Goal: Task Accomplishment & Management: Use online tool/utility

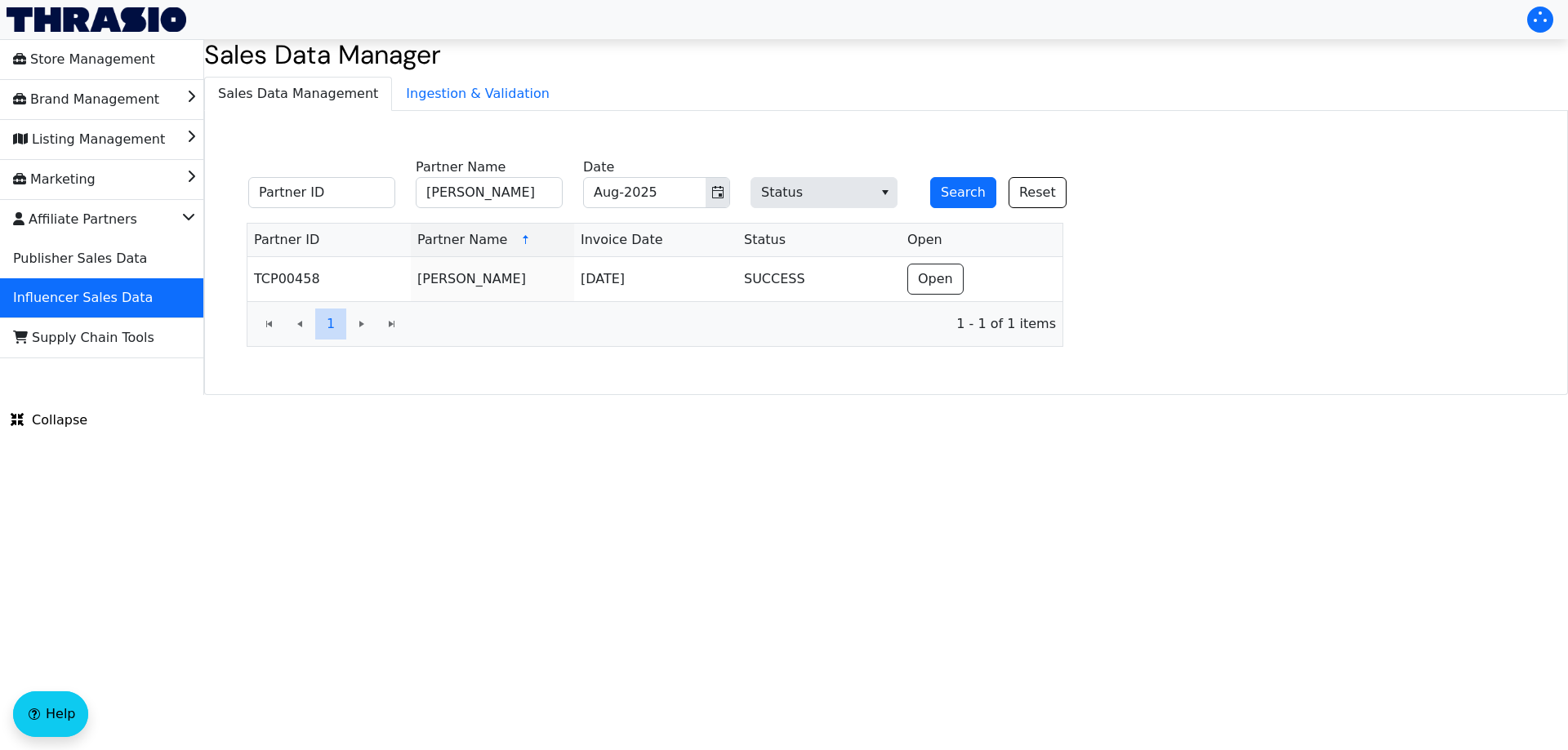
type input "[PERSON_NAME]"
click at [905, 188] on fieldset "Partner ID [PERSON_NAME] Partner Name Aug-2025 Date Status Search Reset" at bounding box center [666, 184] width 856 height 64
click at [949, 192] on button "Search" at bounding box center [962, 192] width 66 height 31
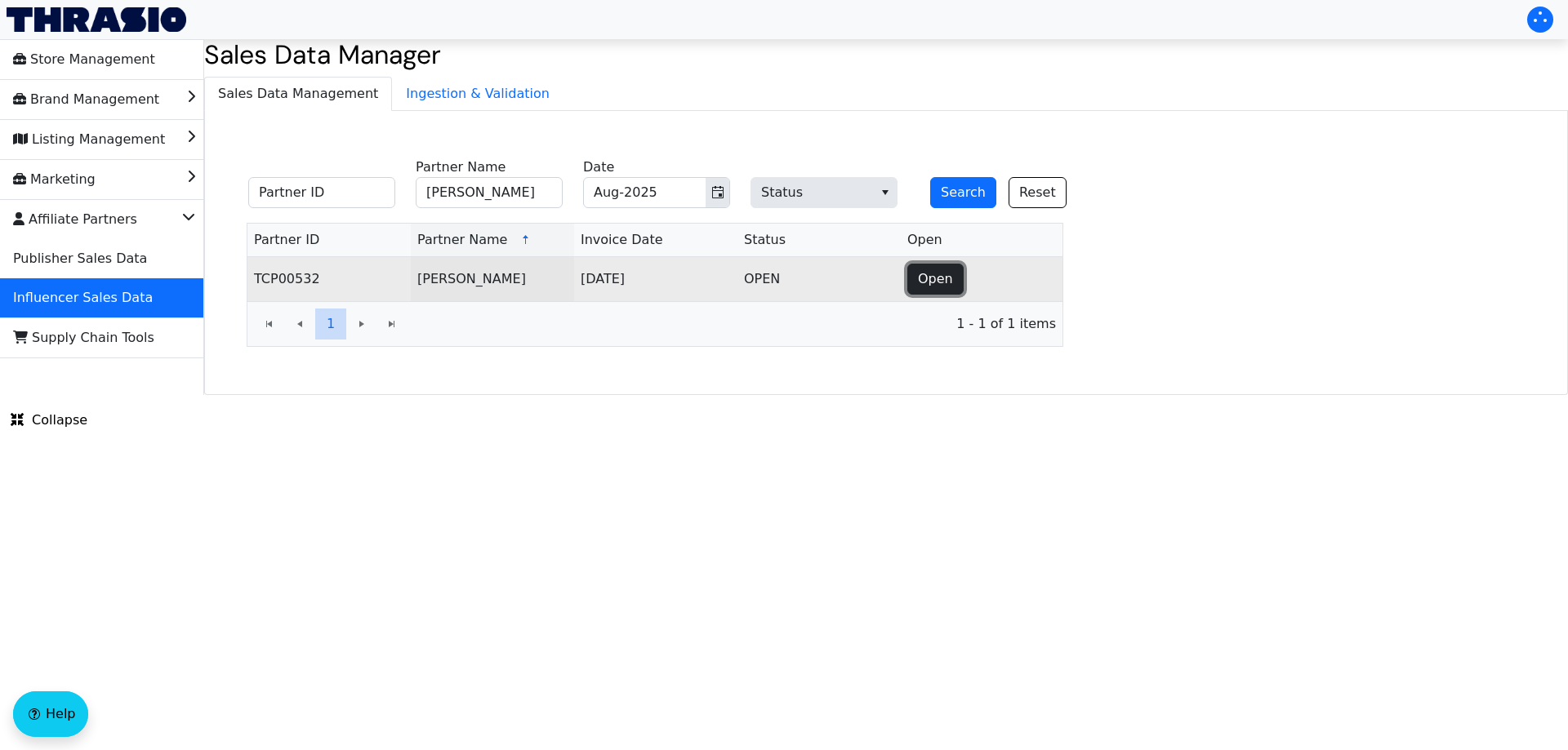
click at [920, 273] on span "Open" at bounding box center [935, 279] width 35 height 19
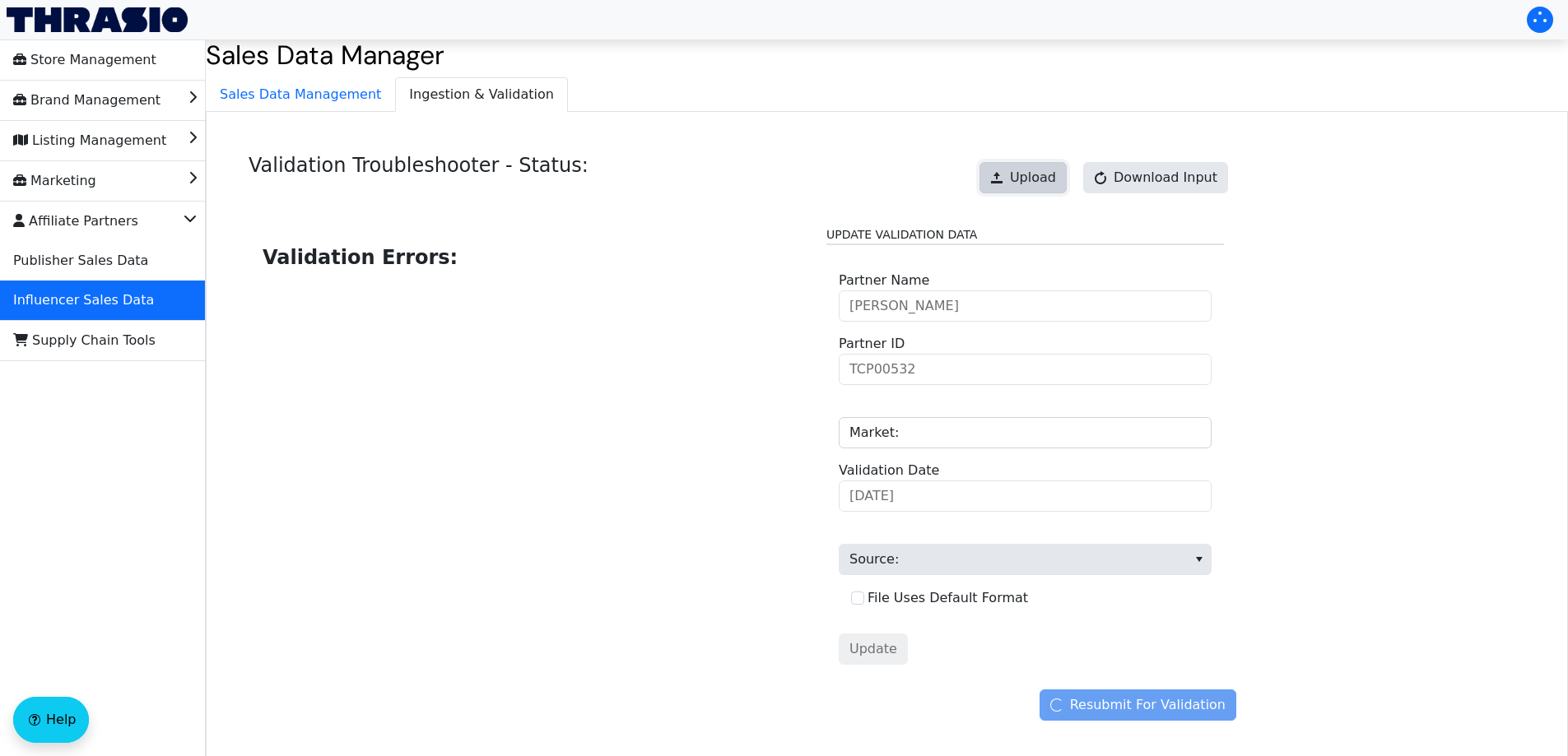
click at [1039, 179] on span "Upload" at bounding box center [1033, 178] width 46 height 19
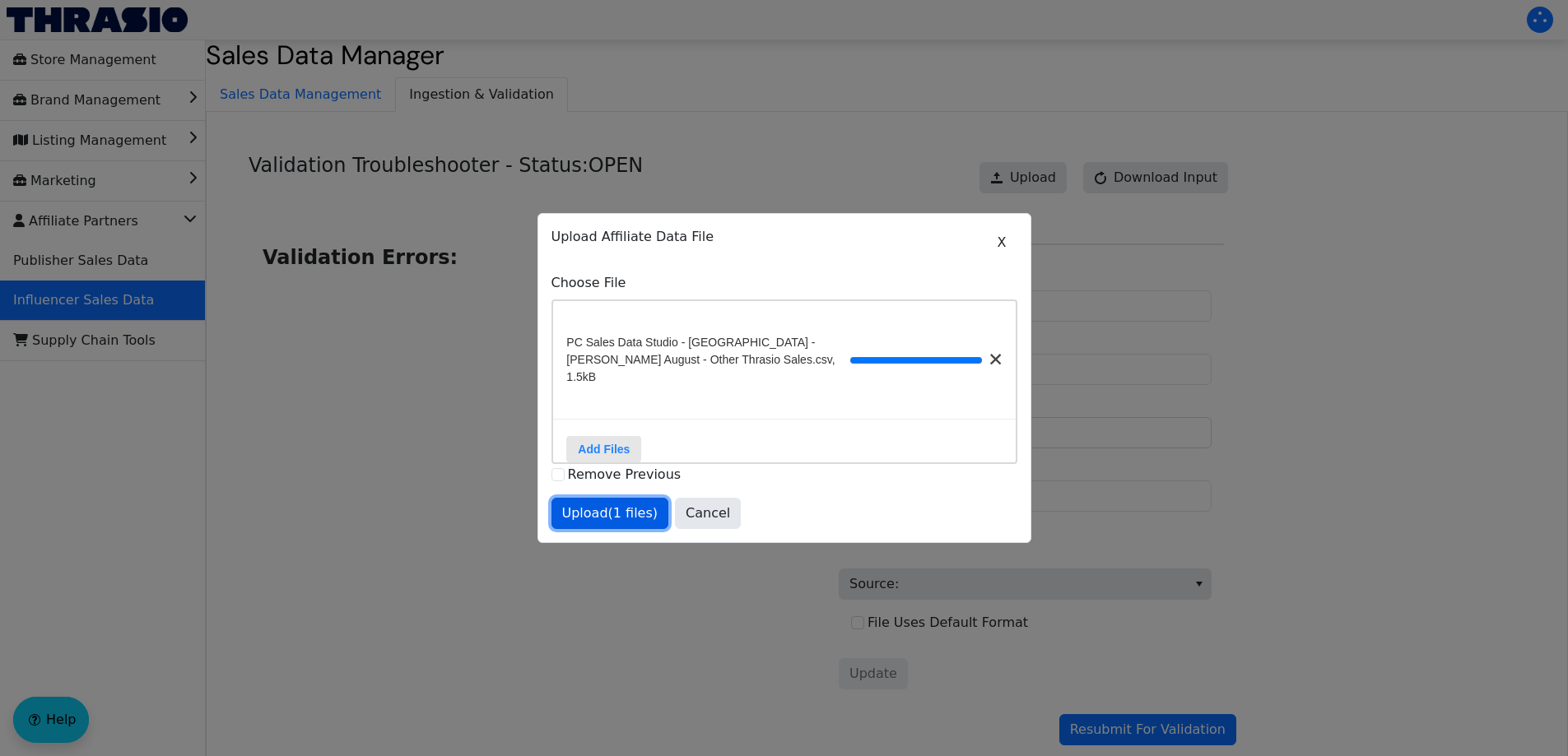
click at [620, 510] on span "Upload (1 files)" at bounding box center [610, 513] width 96 height 19
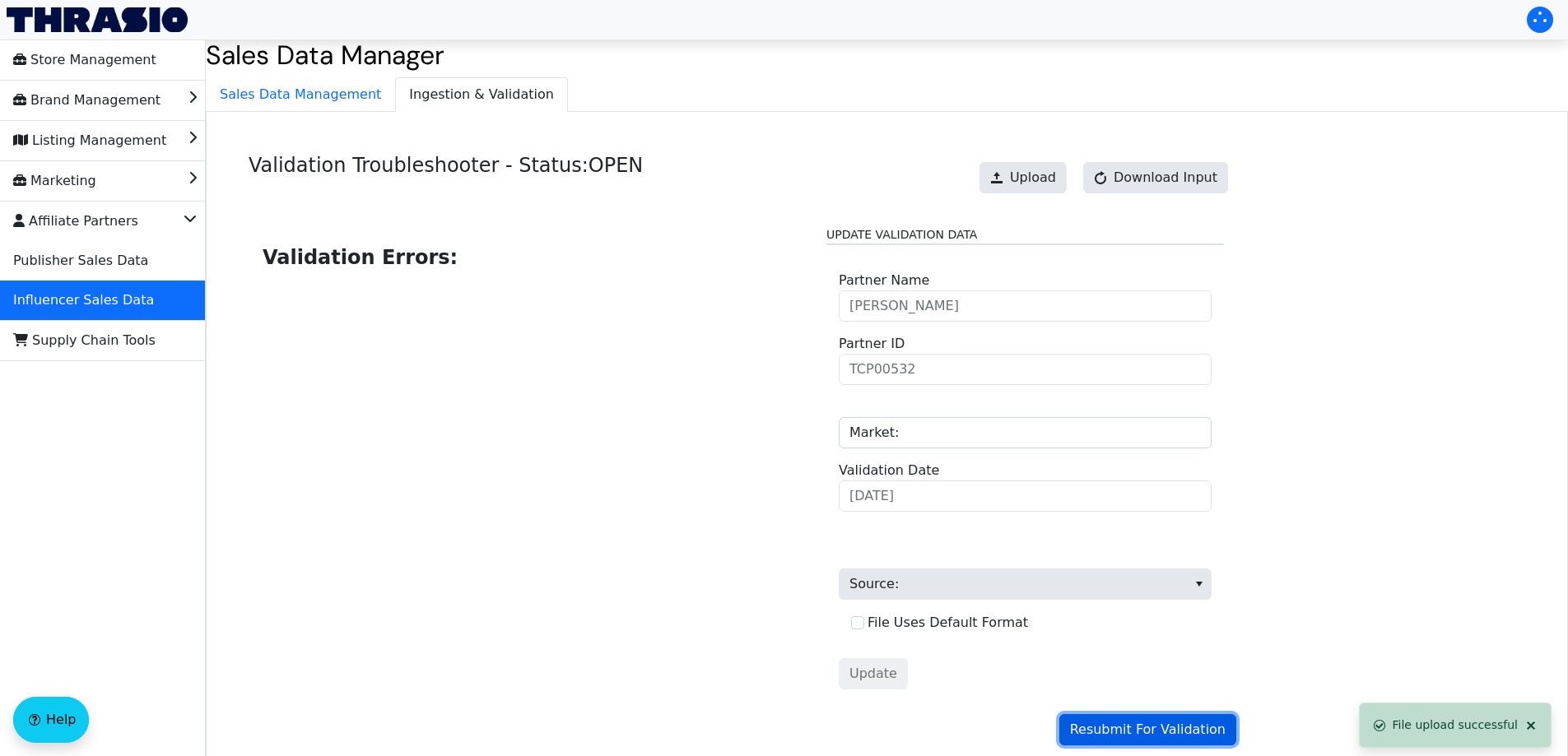
click at [1132, 736] on span "Resubmit For Validation" at bounding box center [1148, 730] width 155 height 19
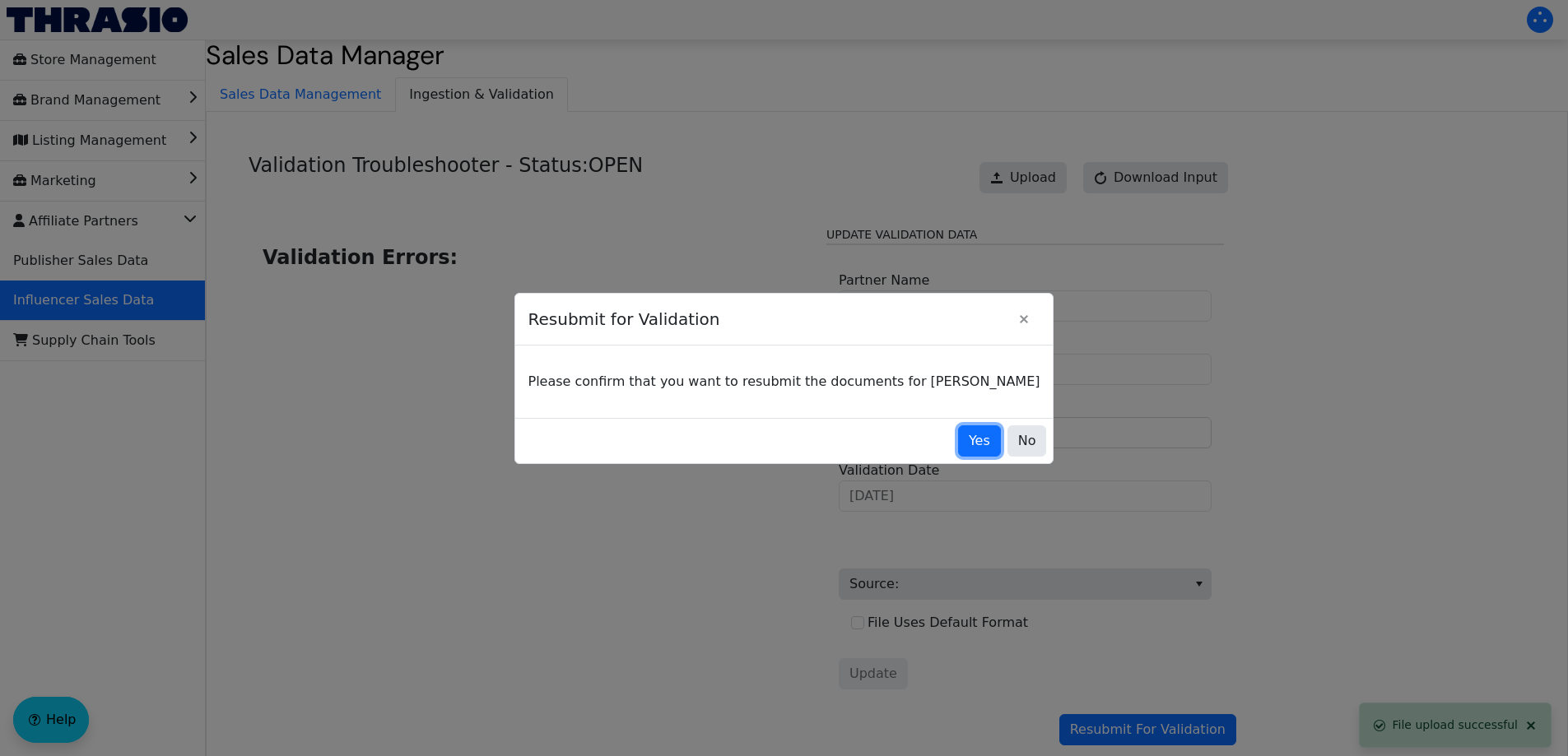
click at [958, 427] on button "Yes" at bounding box center [979, 441] width 42 height 31
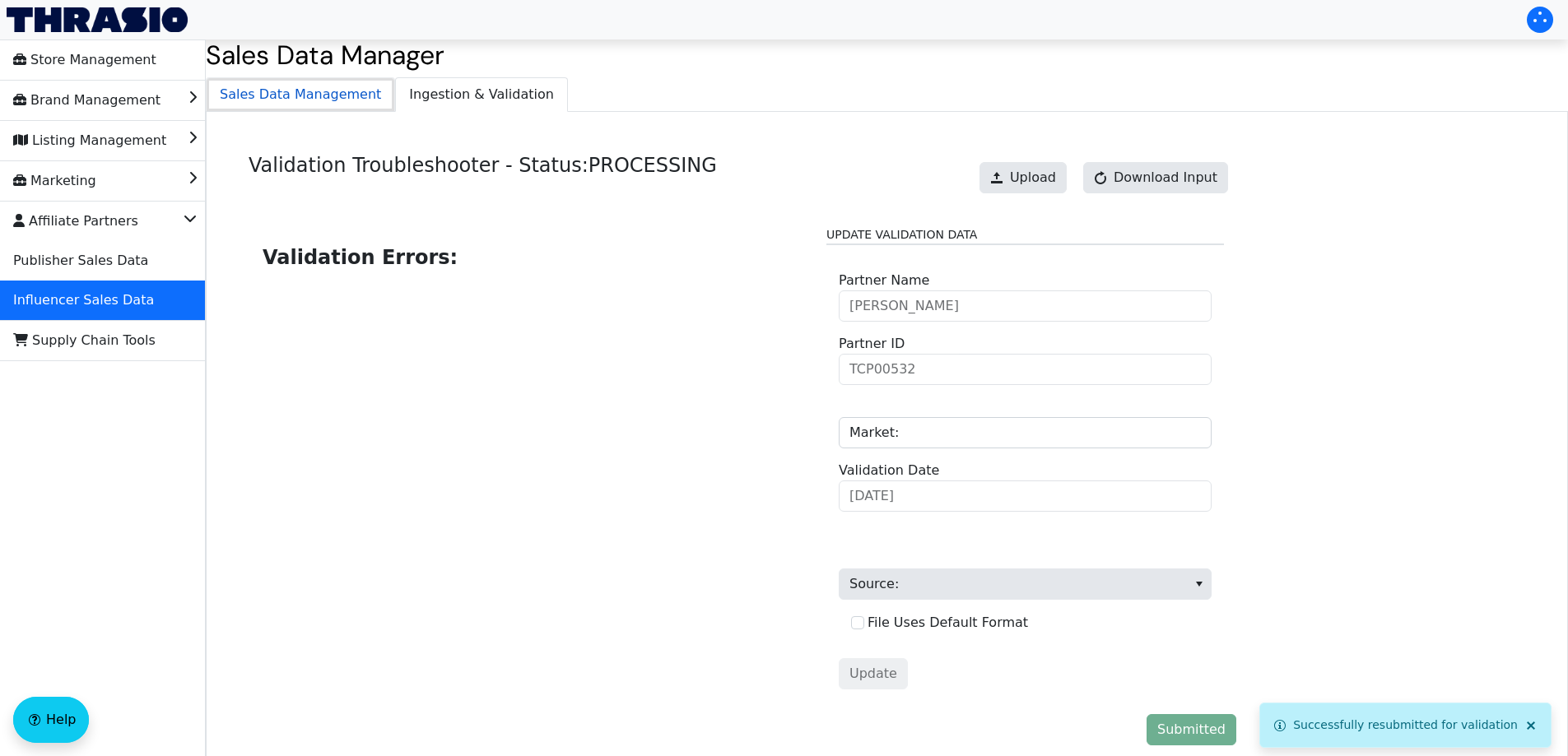
click at [347, 93] on span "Sales Data Management" at bounding box center [300, 94] width 187 height 33
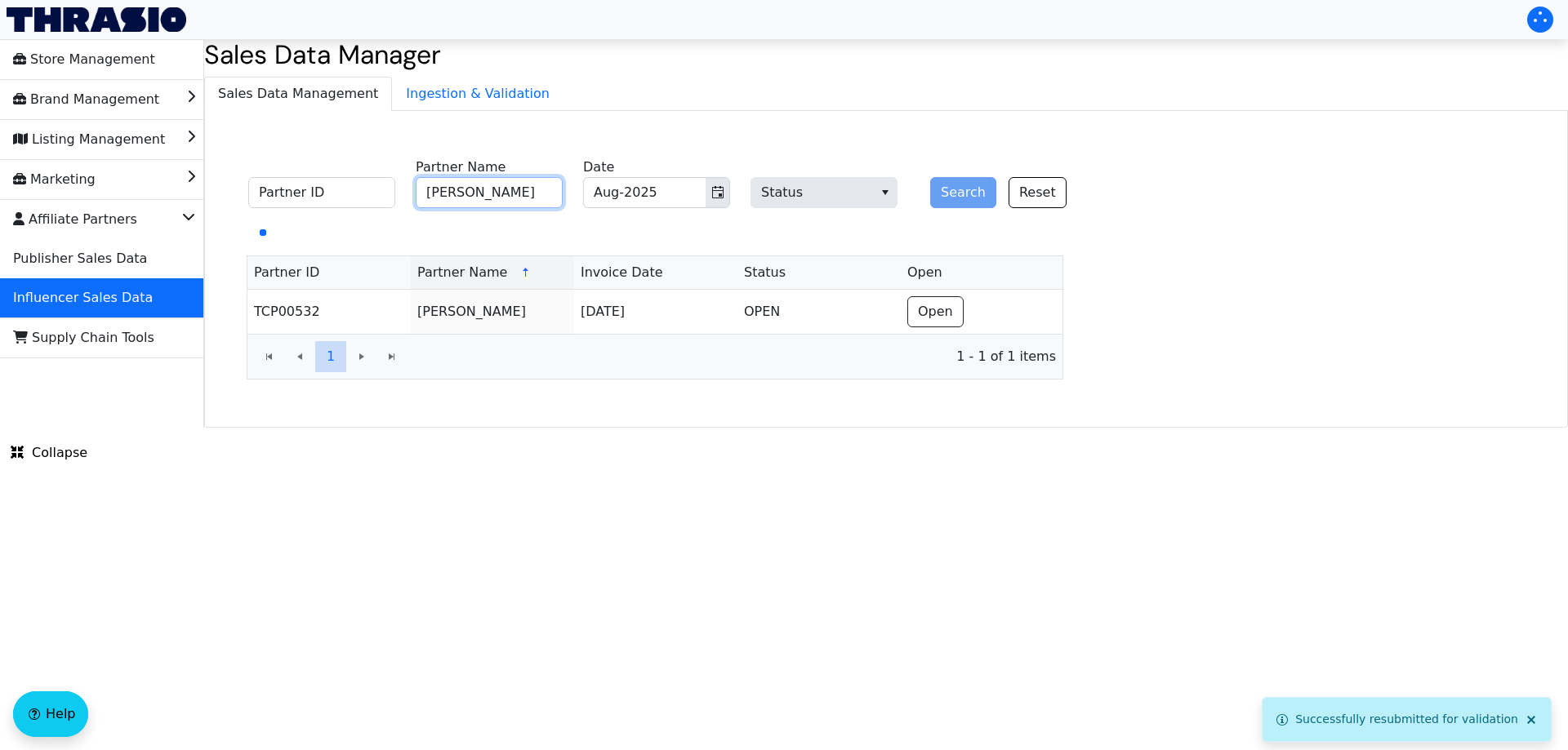
click at [532, 195] on input "[PERSON_NAME]" at bounding box center [489, 192] width 147 height 31
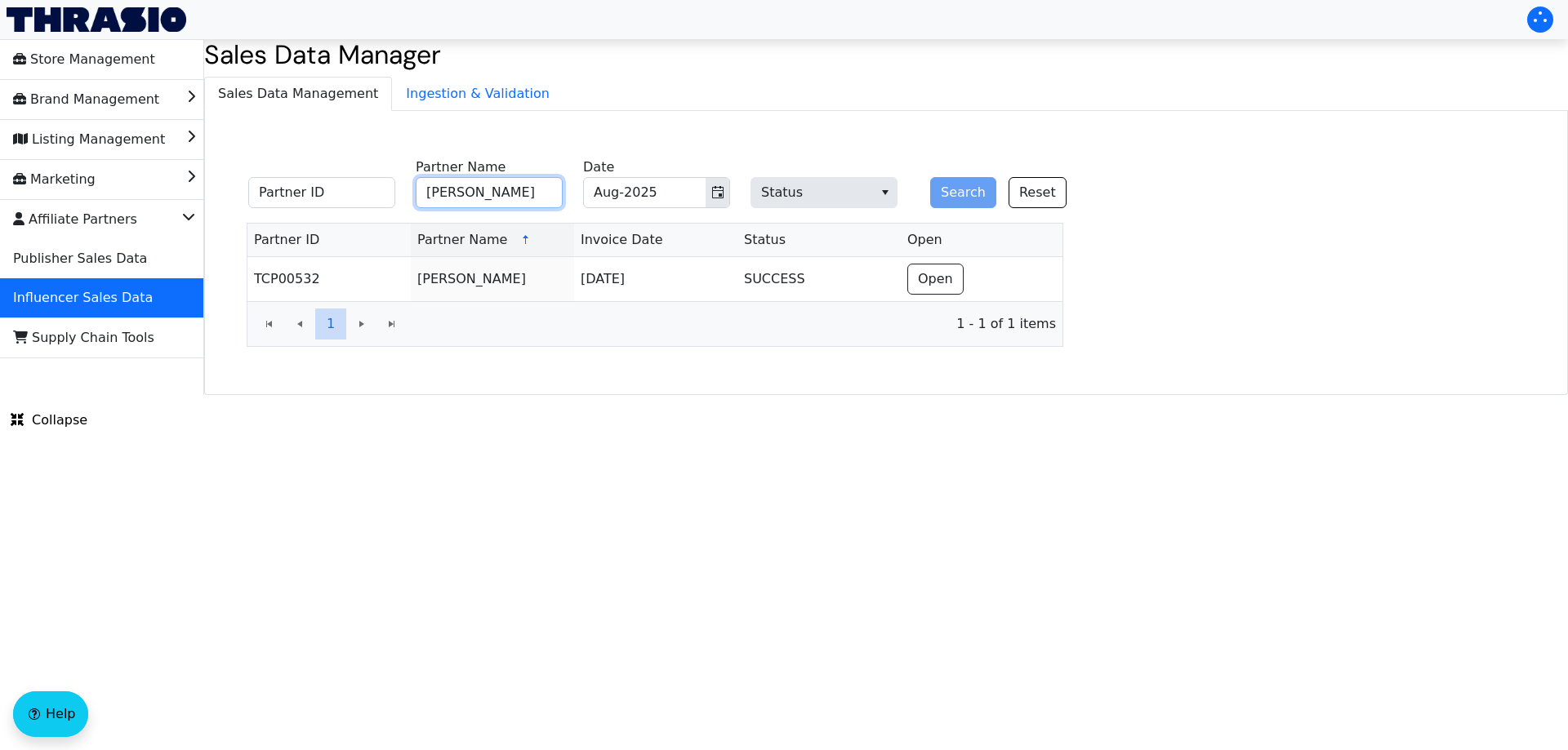
paste input "[PERSON_NAME]"
type input "[PERSON_NAME]"
click at [978, 189] on button "Search" at bounding box center [962, 192] width 66 height 31
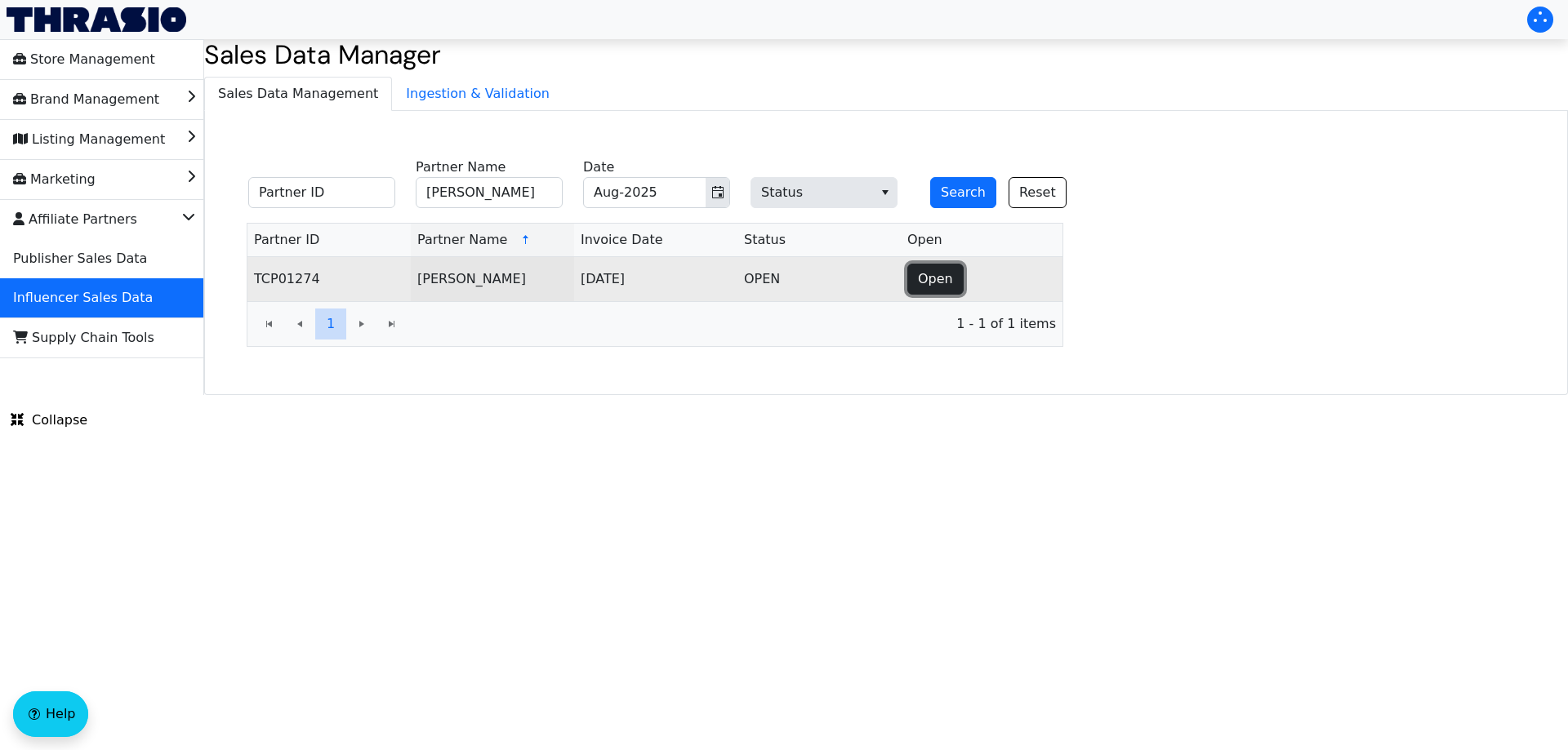
click at [923, 281] on span "Open" at bounding box center [935, 279] width 35 height 19
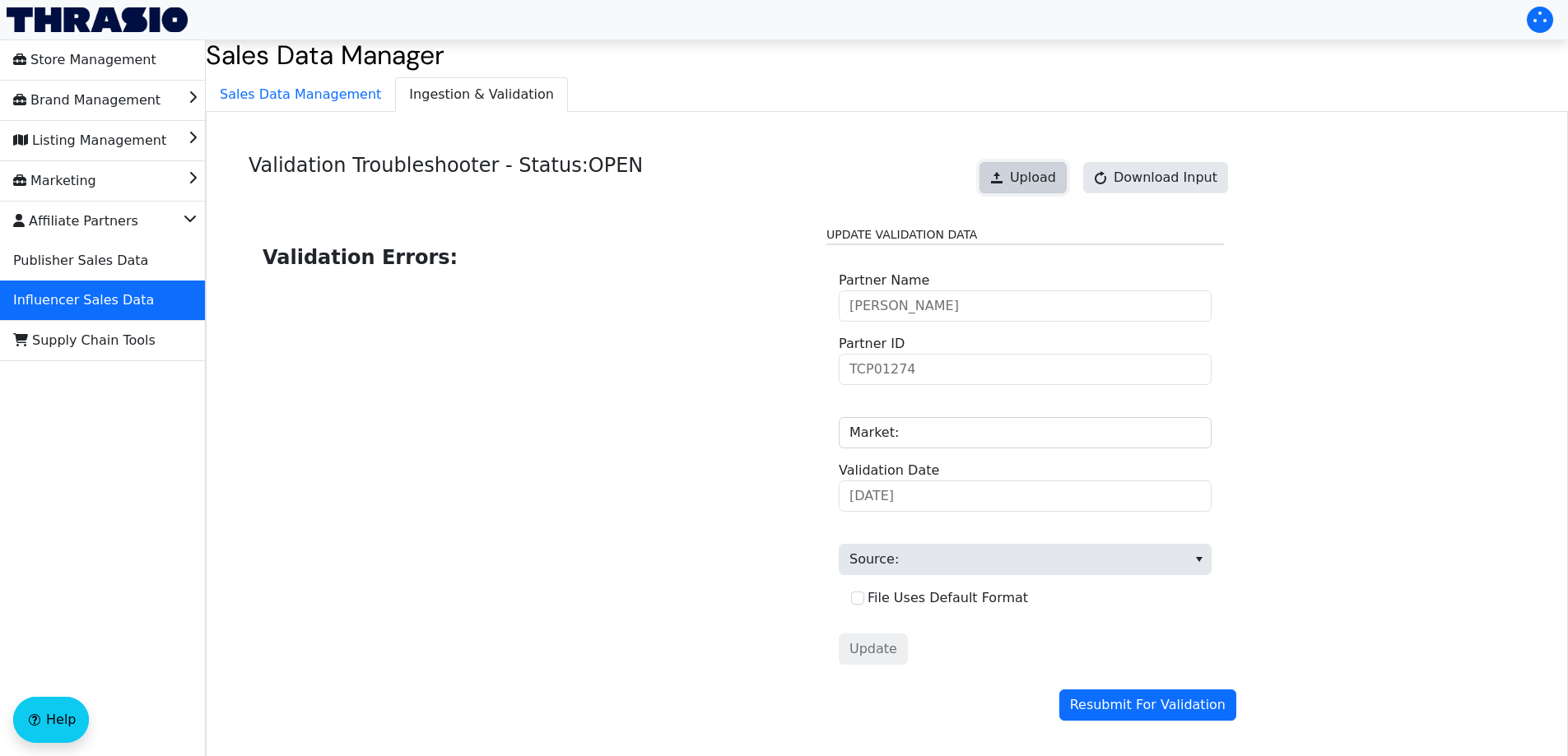
click at [1049, 180] on span "Upload" at bounding box center [1033, 178] width 46 height 19
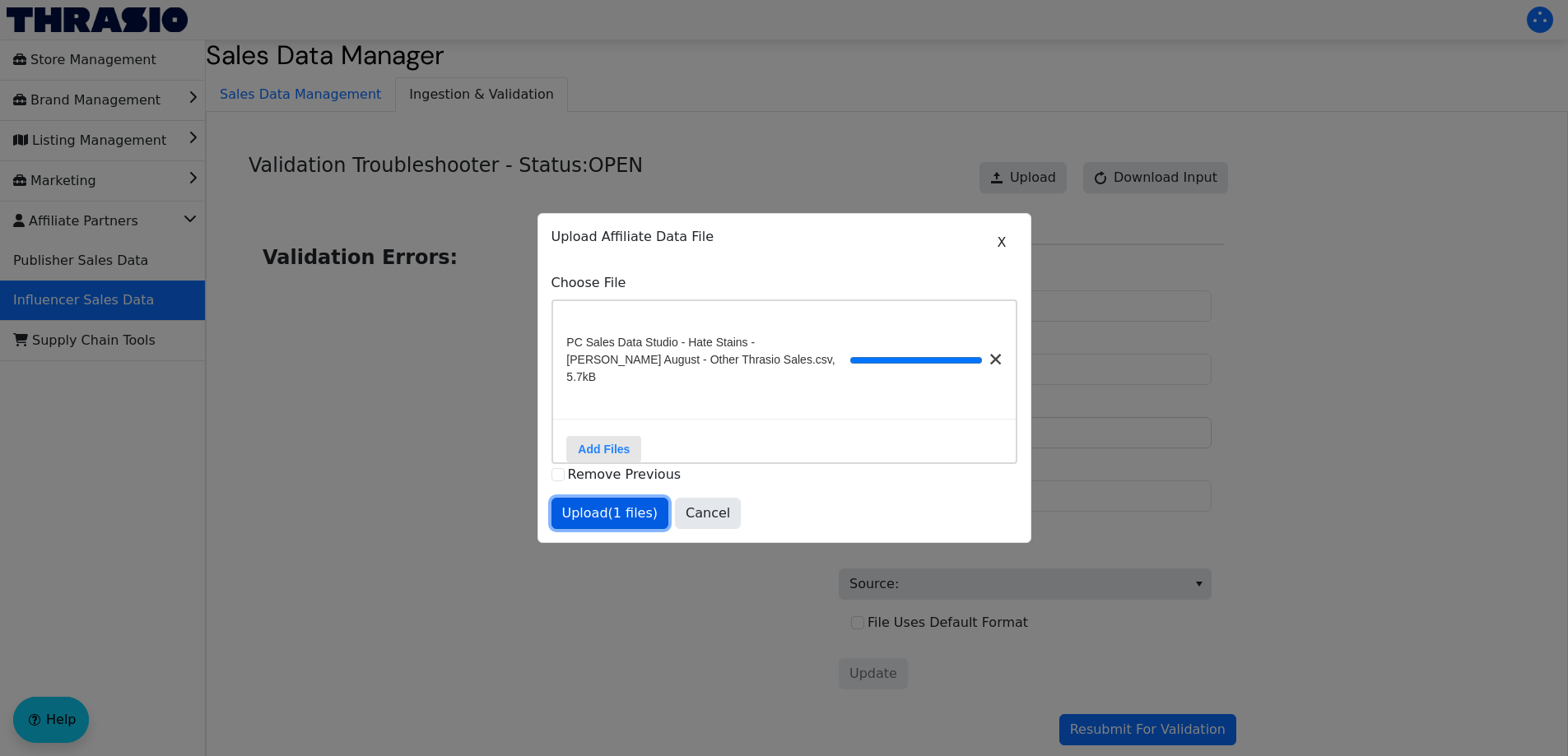
click at [597, 516] on span "Upload (1 files)" at bounding box center [610, 513] width 96 height 19
click at [607, 509] on span "Upload (1 files)" at bounding box center [610, 513] width 96 height 19
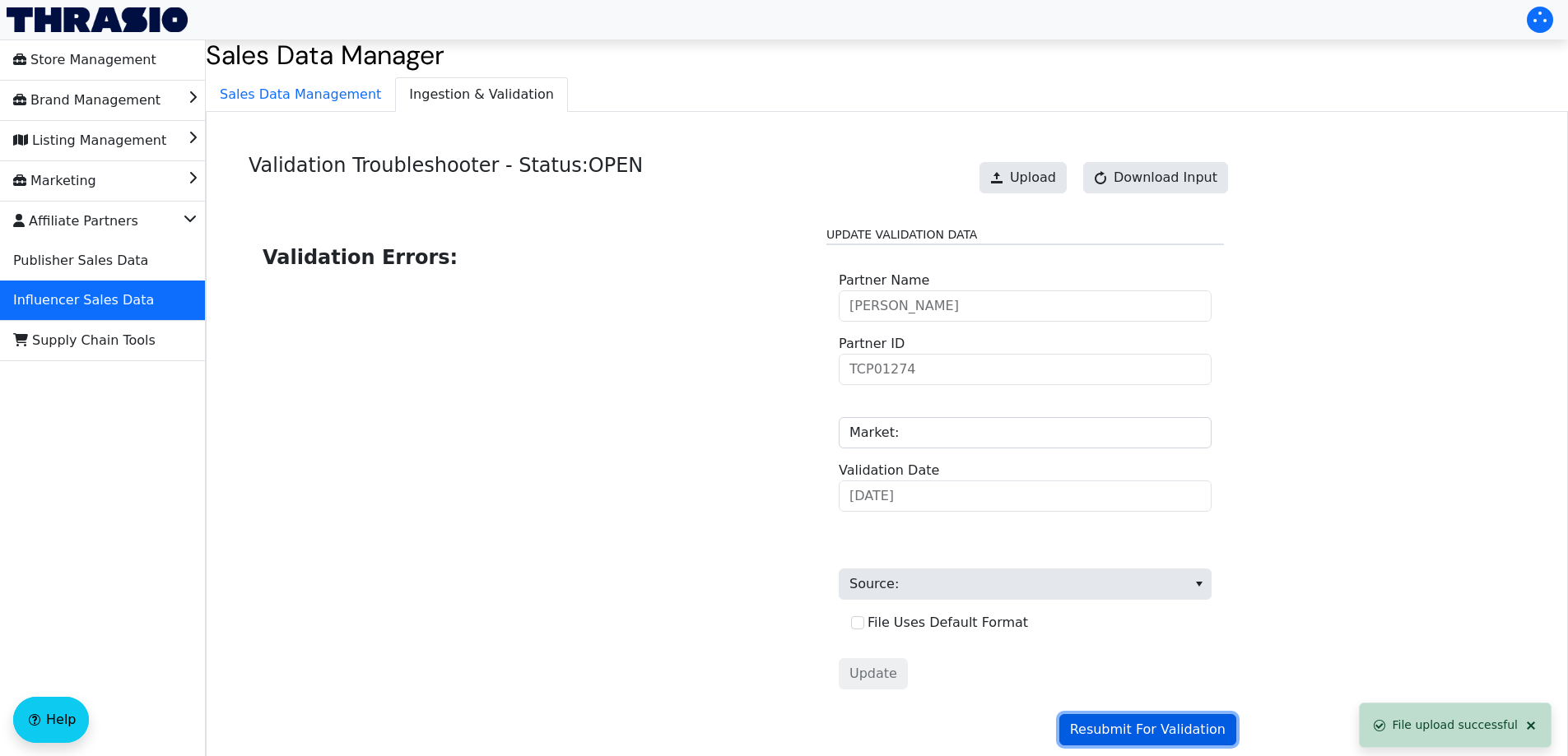
click at [1140, 730] on span "Resubmit For Validation" at bounding box center [1148, 730] width 155 height 19
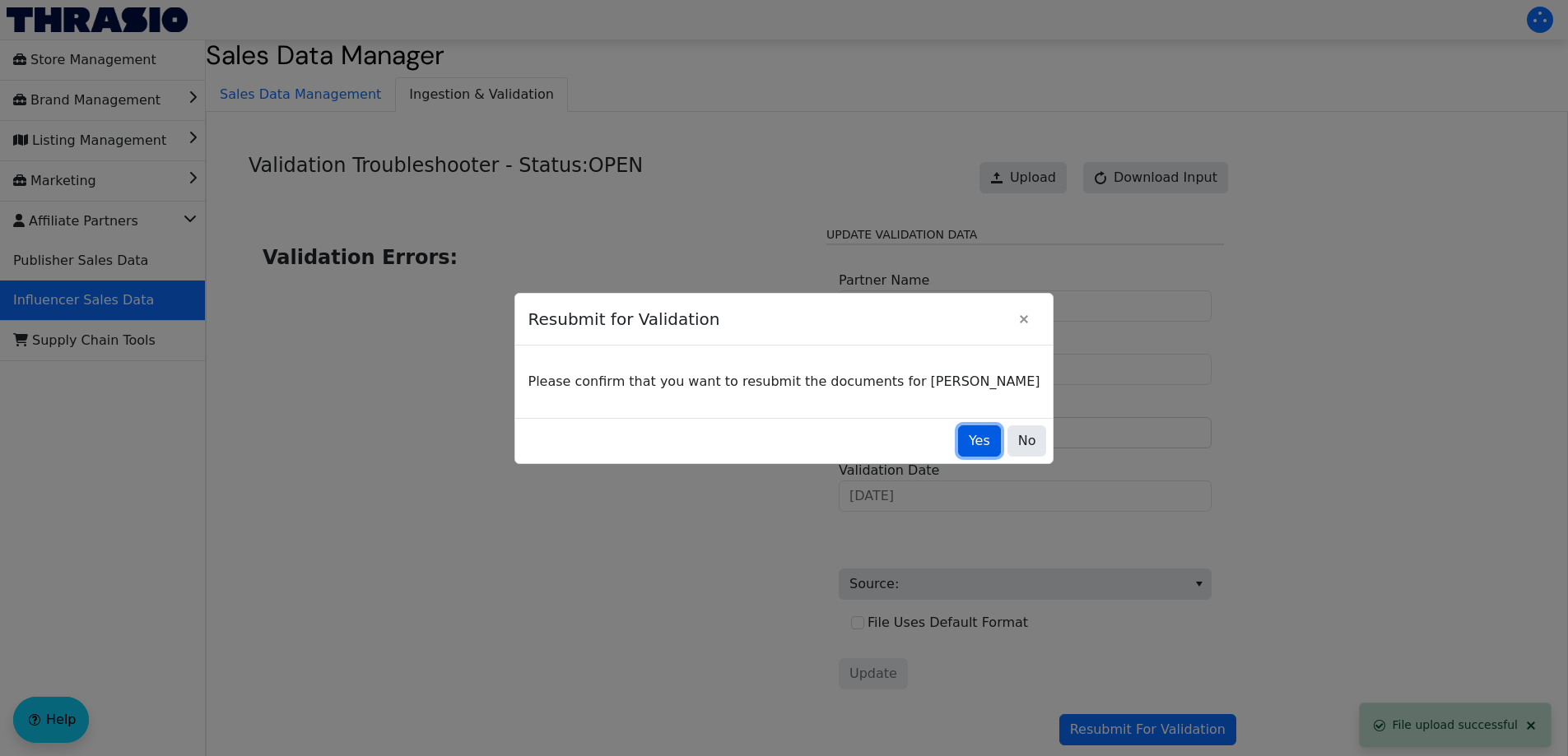
click at [968, 438] on span "Yes" at bounding box center [979, 441] width 21 height 19
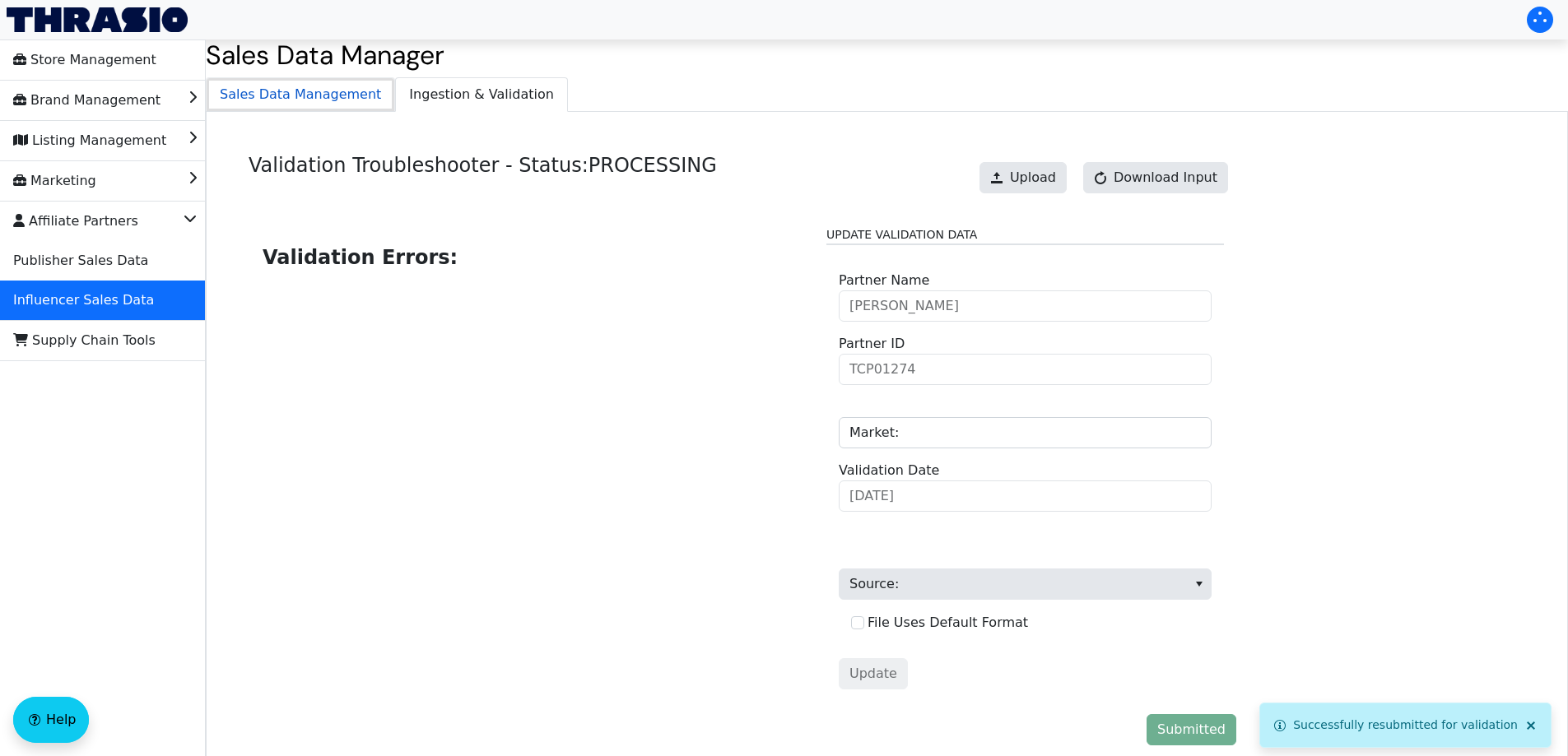
click at [343, 100] on span "Sales Data Management" at bounding box center [300, 94] width 187 height 33
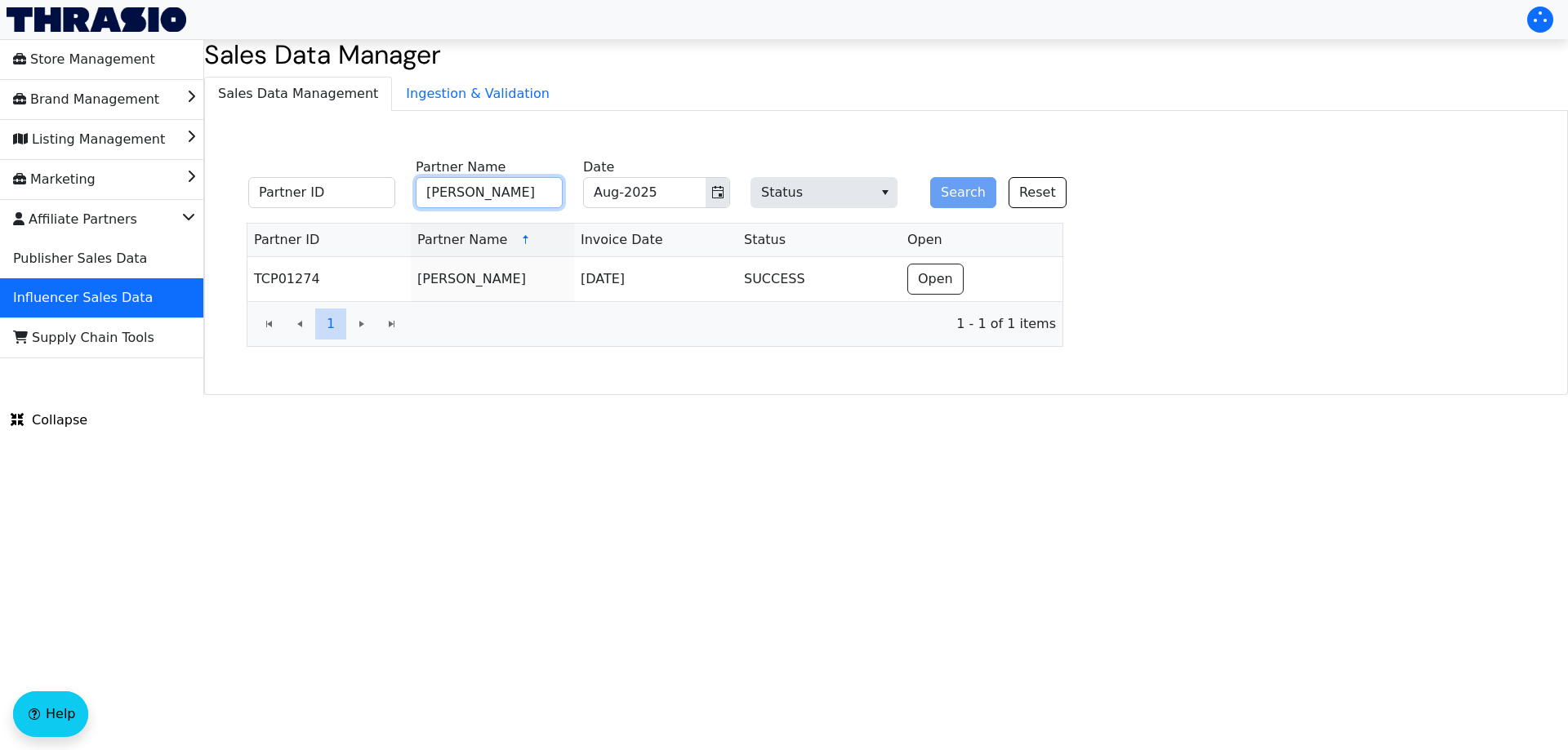
click at [493, 192] on input "[PERSON_NAME]" at bounding box center [489, 192] width 147 height 31
paste input "[PERSON_NAME]"
click at [973, 188] on button "Search" at bounding box center [962, 192] width 66 height 31
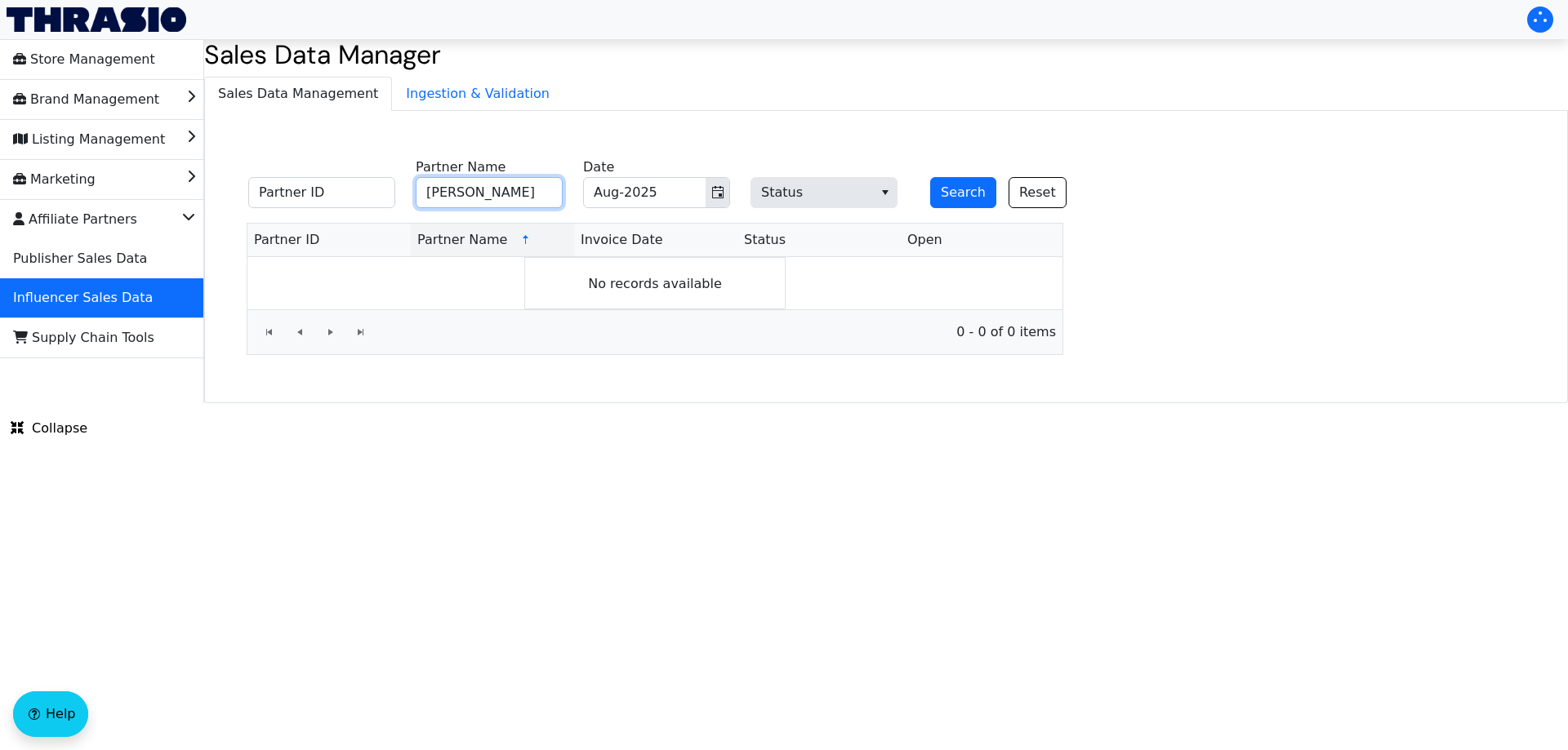
click at [518, 193] on input "[PERSON_NAME]" at bounding box center [489, 192] width 147 height 31
paste input "[URL][DOMAIN_NAME]"
paste input "[PERSON_NAME]"
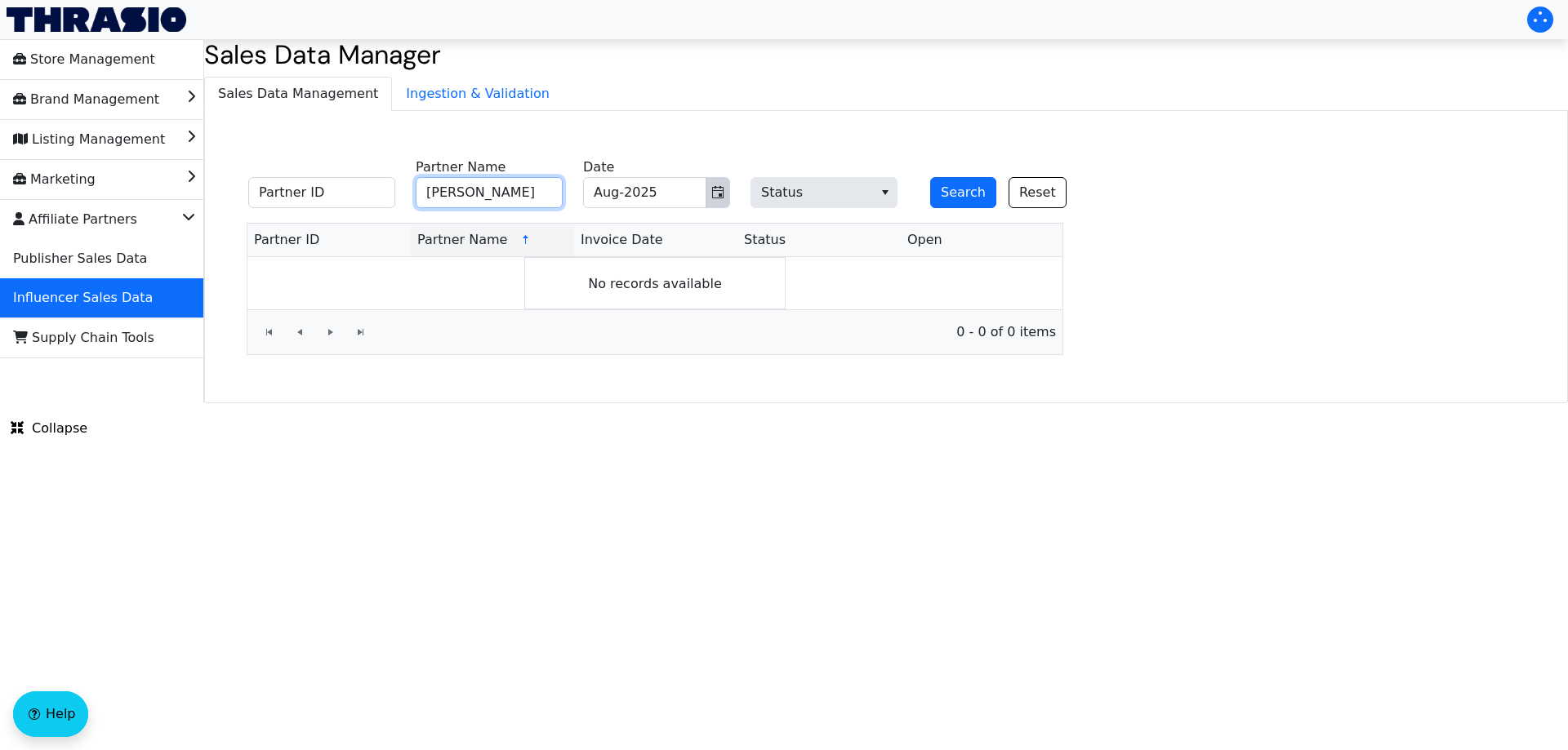
click at [713, 193] on icon "Toggle calendar" at bounding box center [717, 192] width 13 height 13
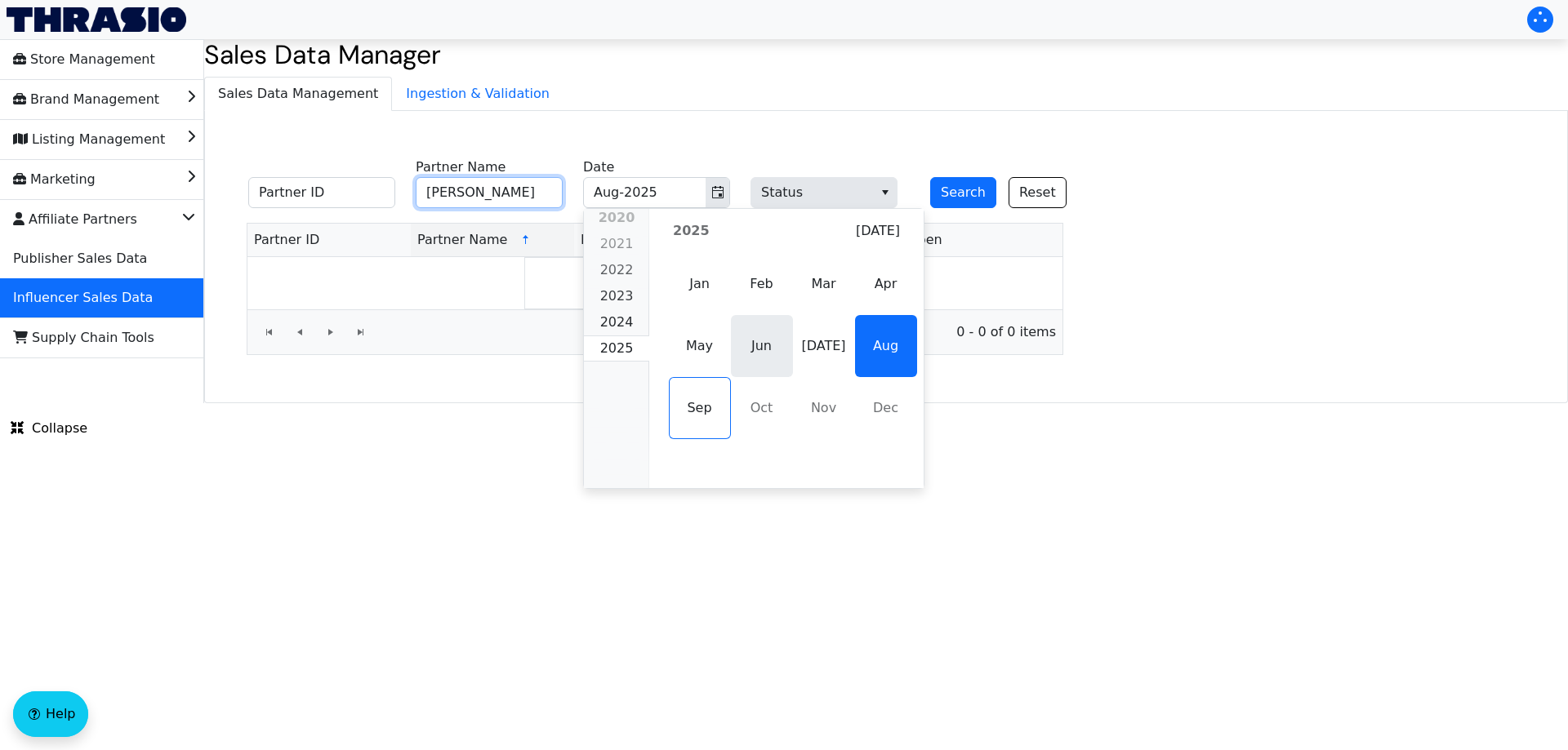
click at [743, 343] on span "Jun" at bounding box center [762, 346] width 62 height 62
type input "[PERSON_NAME]"
type input "Jun-2025"
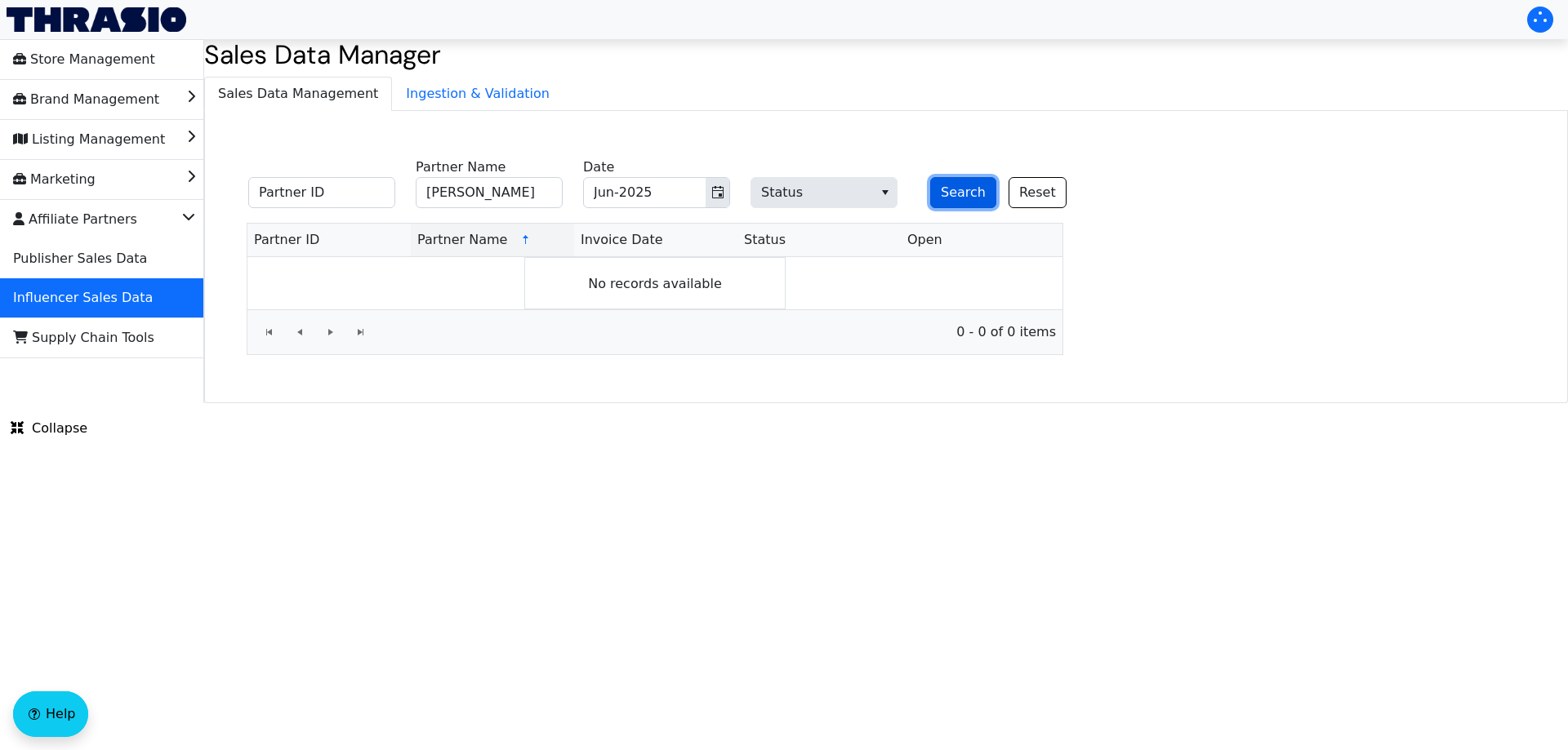
click at [954, 187] on button "Search" at bounding box center [962, 192] width 66 height 31
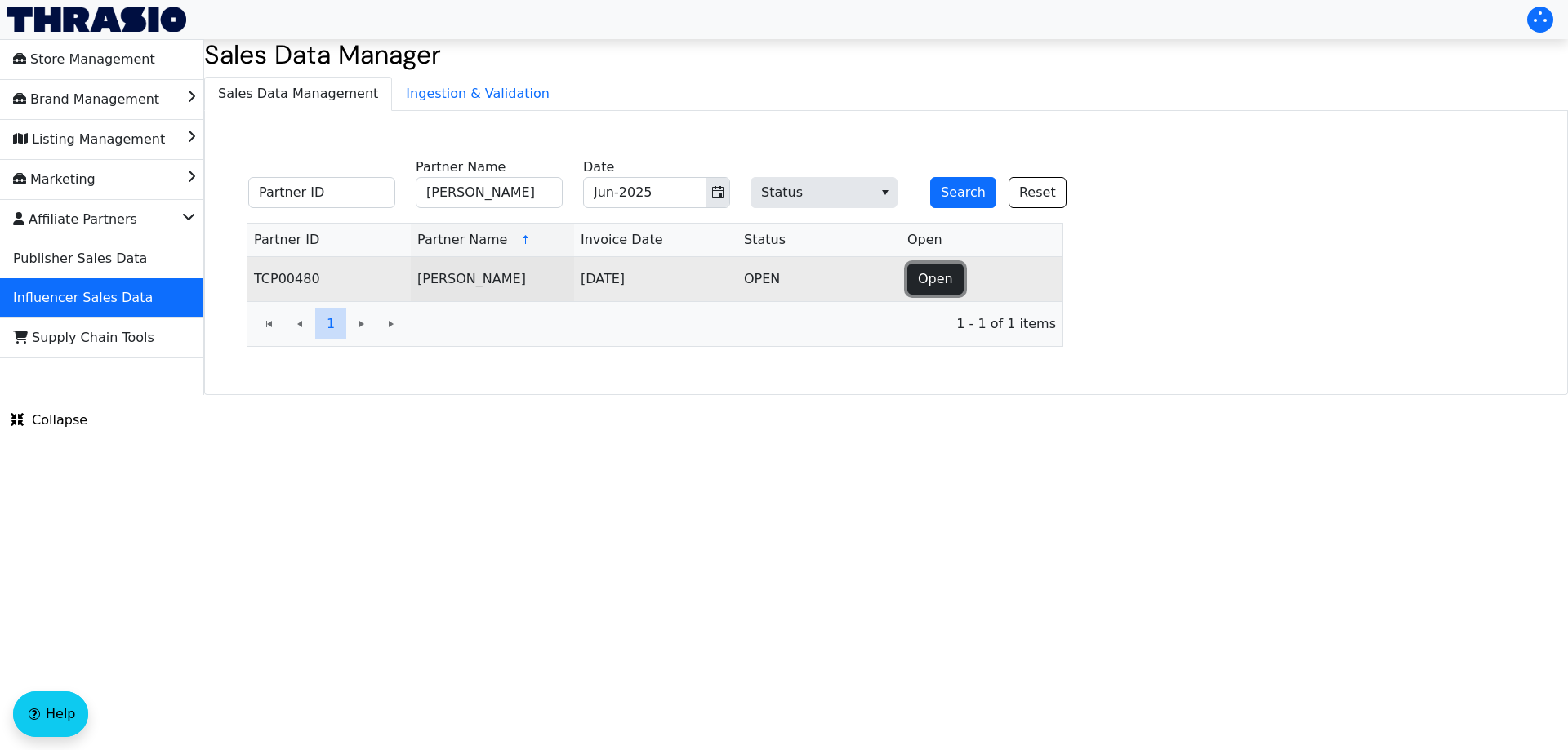
click at [940, 272] on span "Open" at bounding box center [935, 279] width 35 height 19
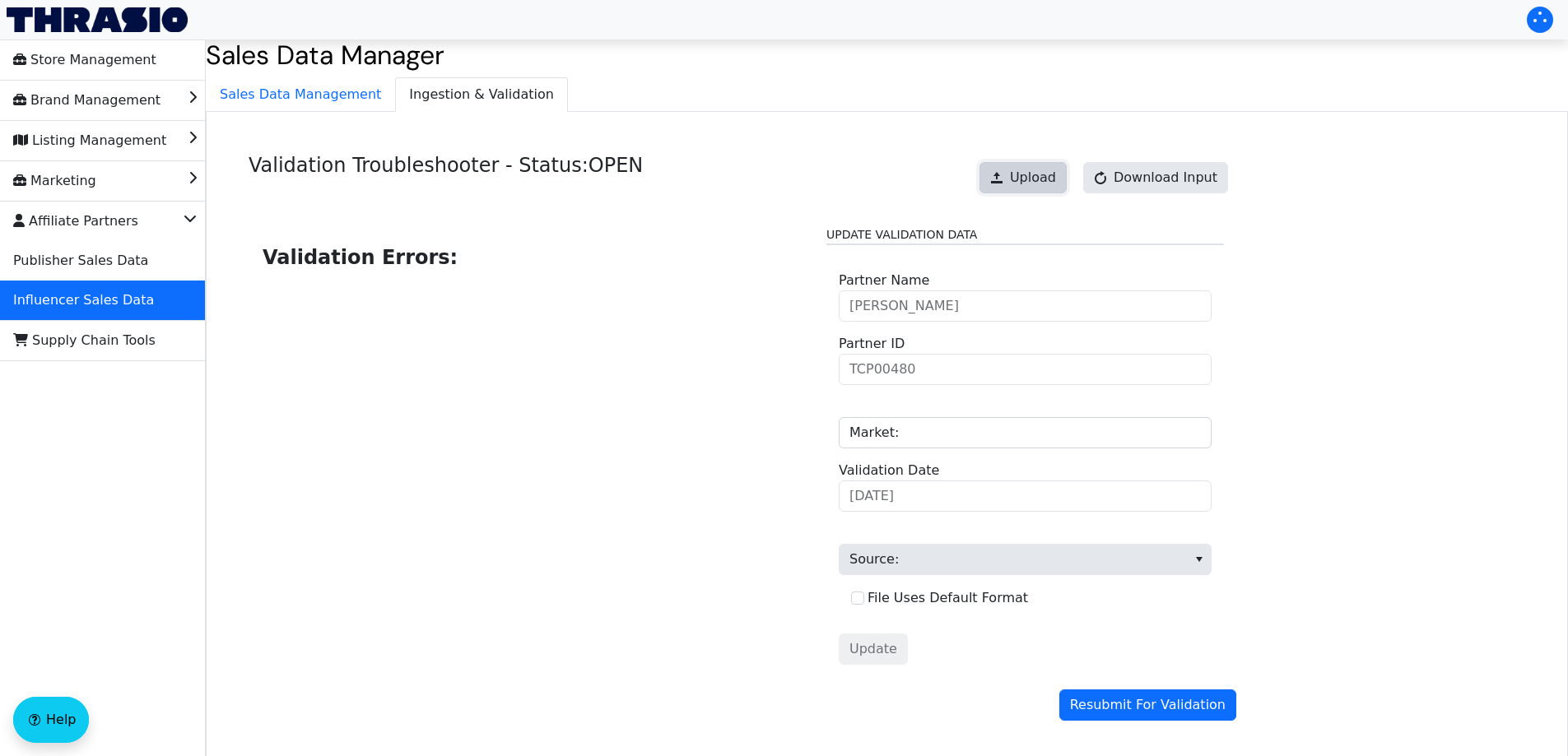
click at [1037, 170] on span "Upload" at bounding box center [1033, 178] width 46 height 19
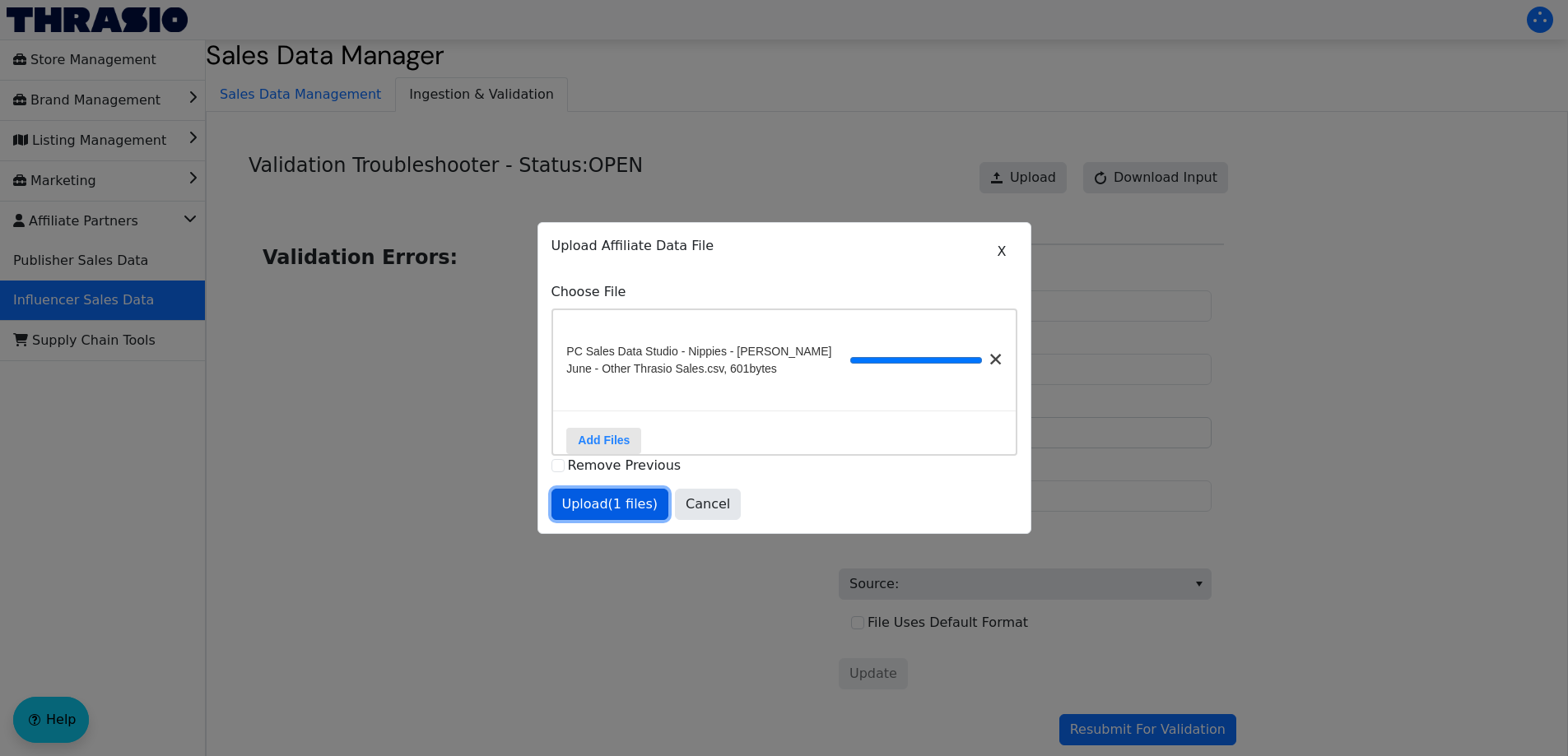
click at [621, 502] on span "Upload (1 files)" at bounding box center [610, 504] width 96 height 19
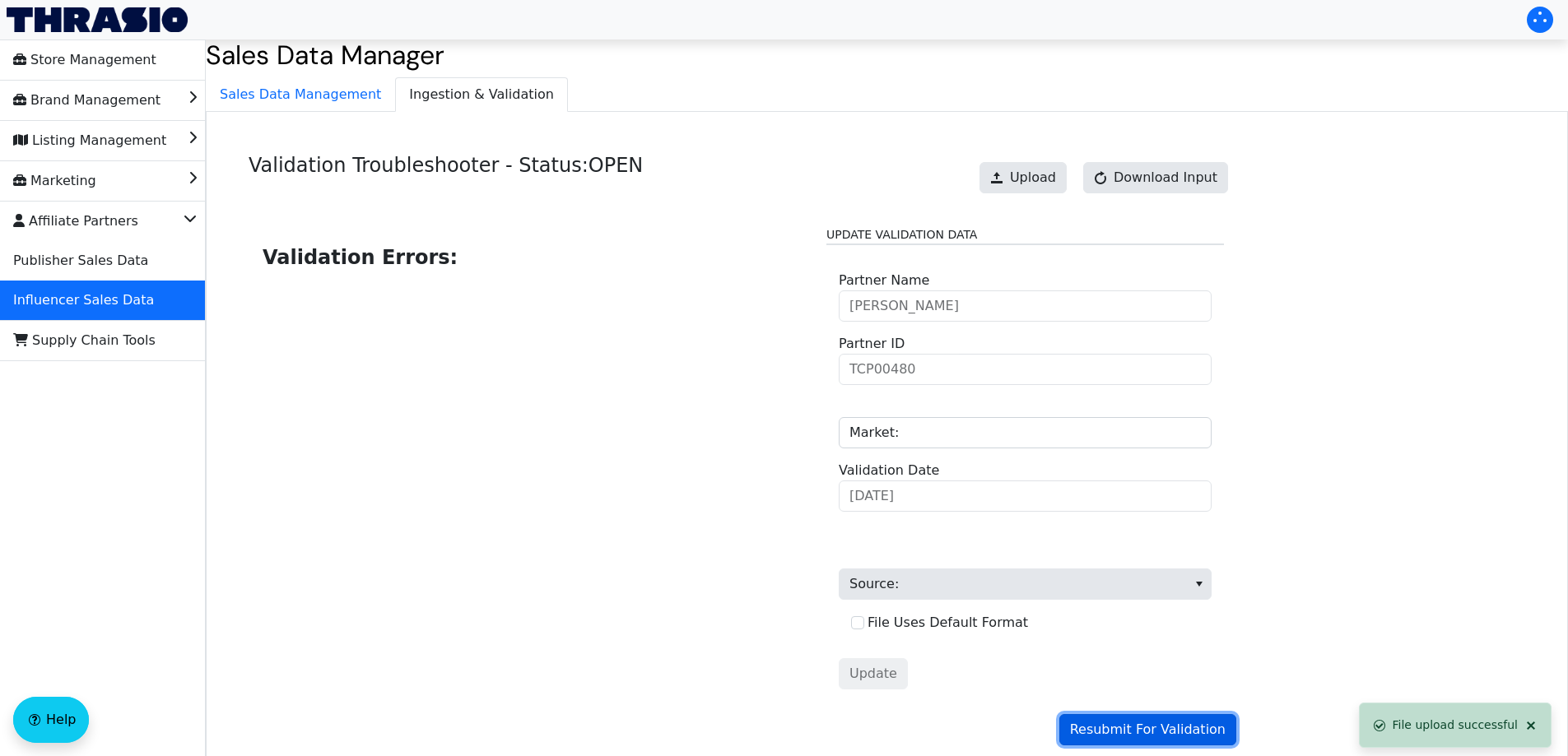
click at [1153, 736] on span "Resubmit For Validation" at bounding box center [1148, 730] width 155 height 19
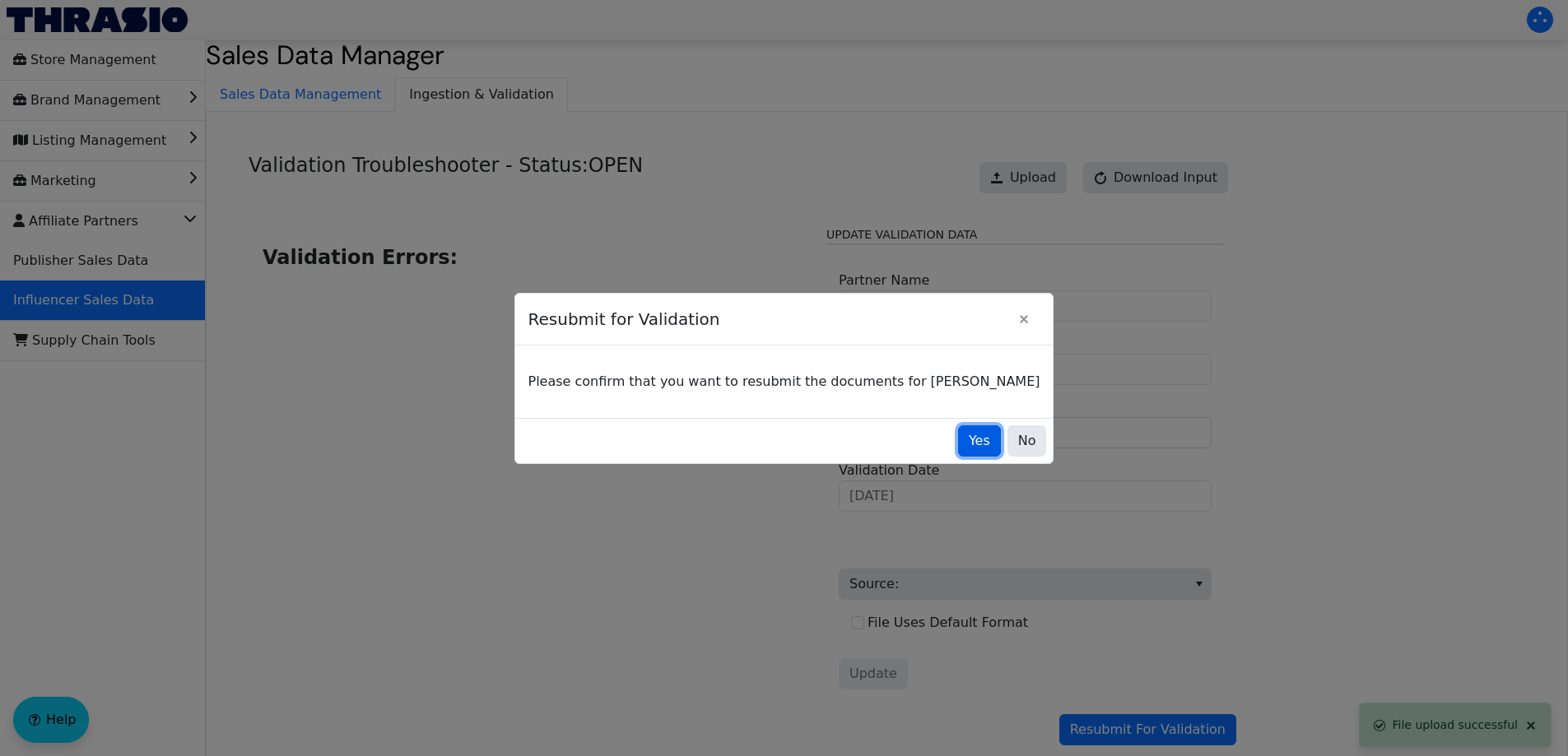
click at [968, 442] on span "Yes" at bounding box center [979, 441] width 21 height 19
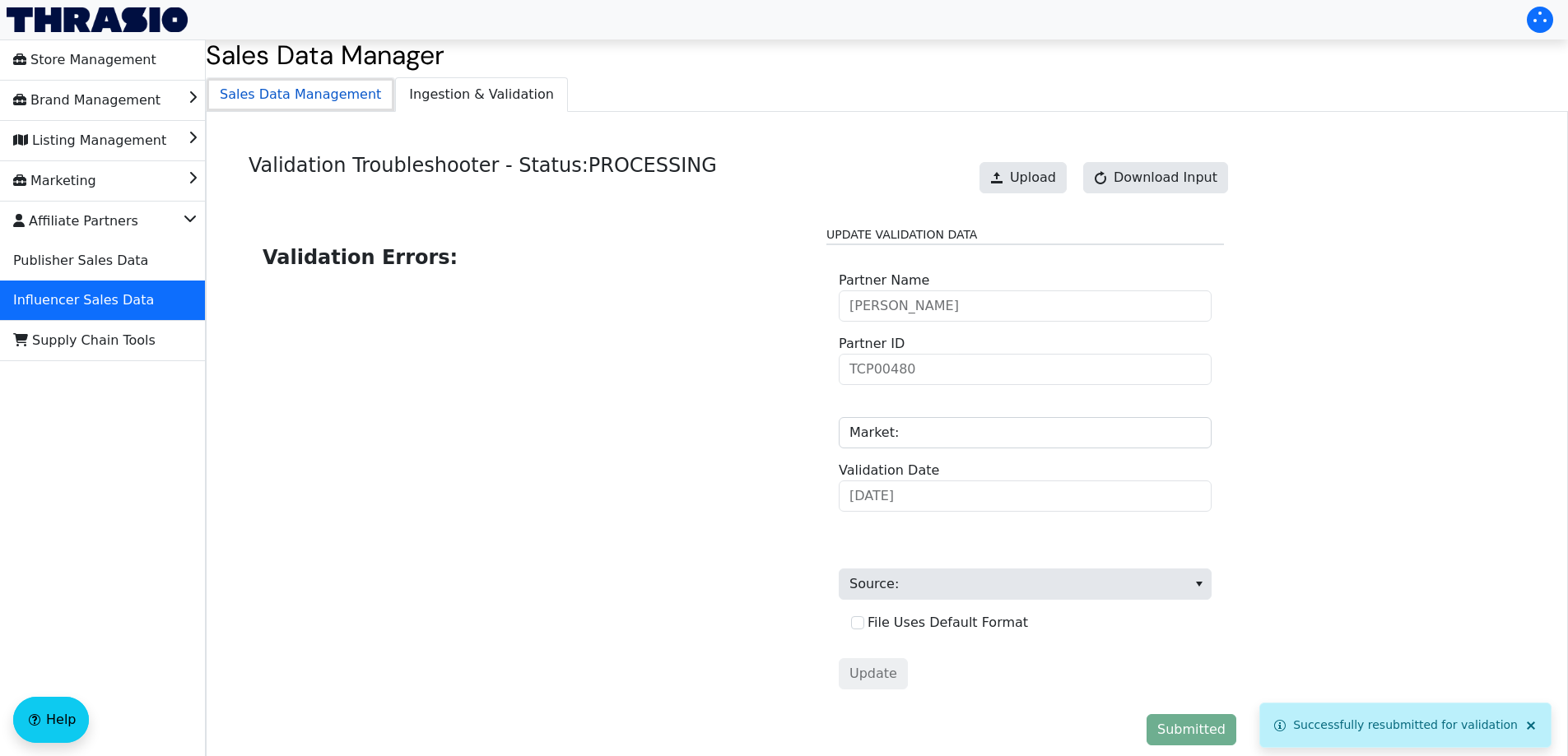
click at [288, 91] on span "Sales Data Management" at bounding box center [300, 94] width 187 height 33
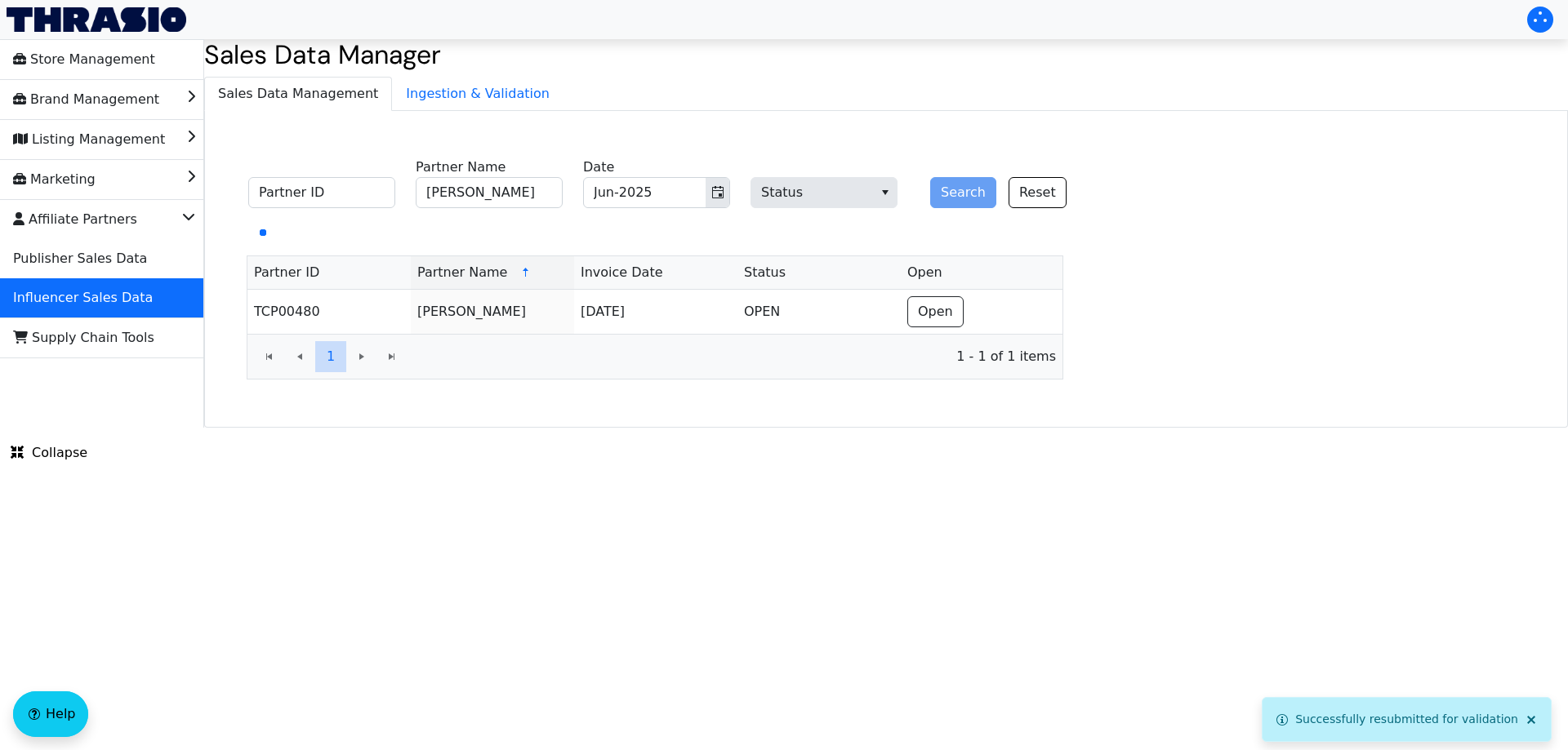
drag, startPoint x: 503, startPoint y: 213, endPoint x: 537, endPoint y: 194, distance: 38.9
click at [505, 211] on fieldset "Partner ID [PERSON_NAME] Partner Name Jun-2025 Date Status Search Reset" at bounding box center [666, 184] width 856 height 64
click at [515, 202] on input "[PERSON_NAME]" at bounding box center [489, 192] width 147 height 31
